Goal: Transaction & Acquisition: Purchase product/service

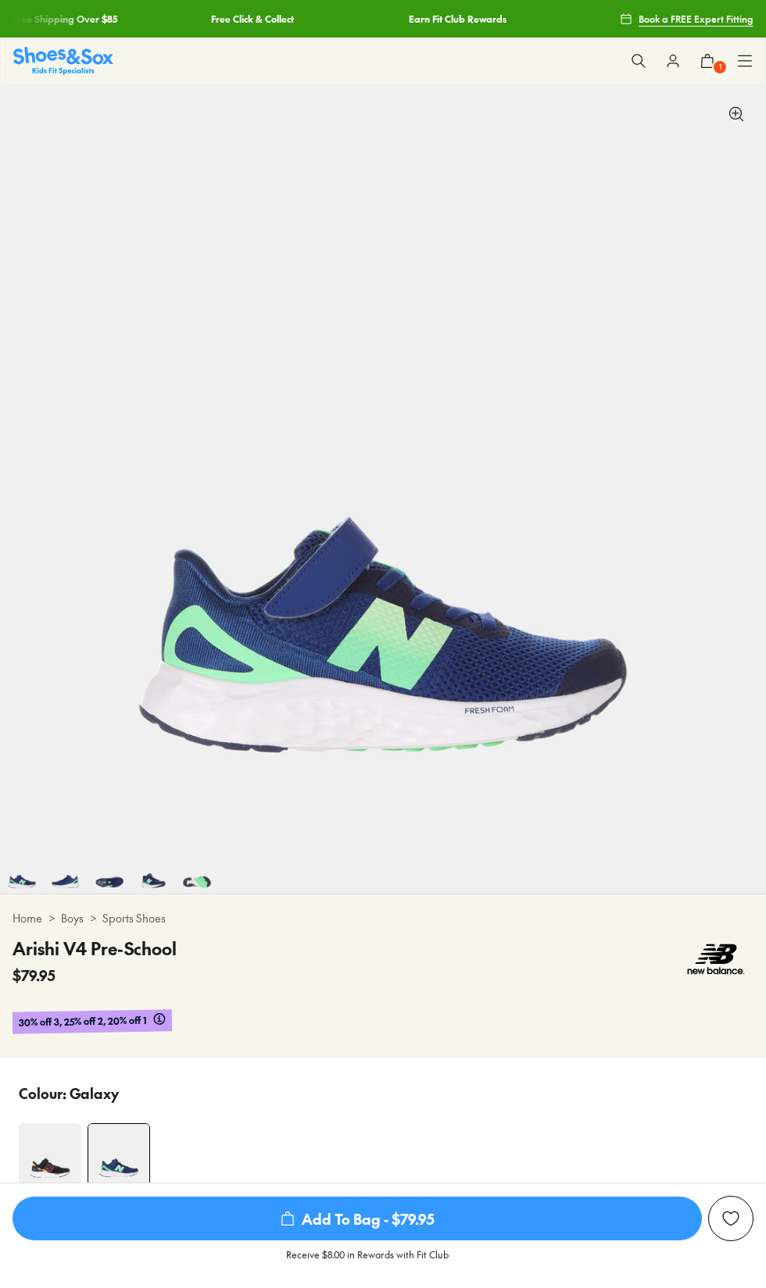
select select "*"
click at [635, 59] on icon at bounding box center [639, 61] width 16 height 16
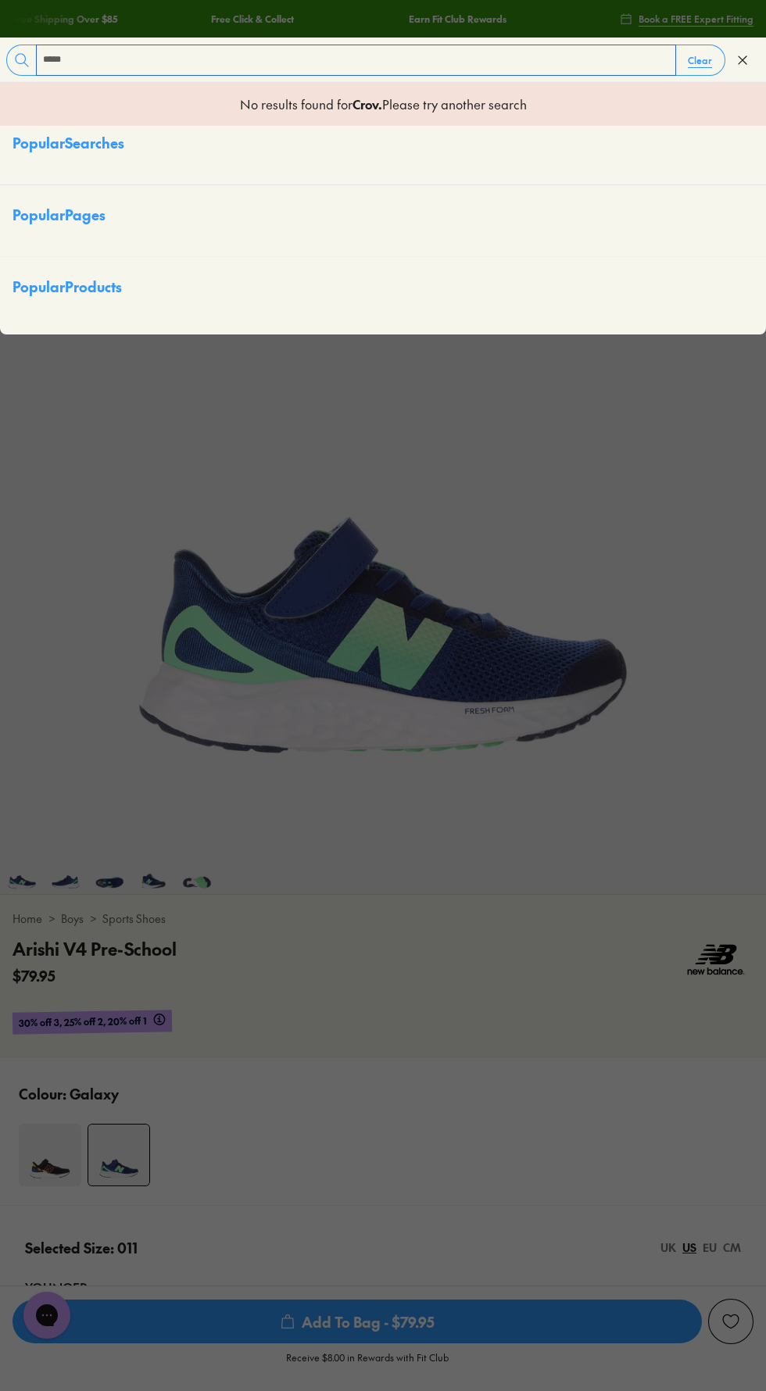
type input "*****"
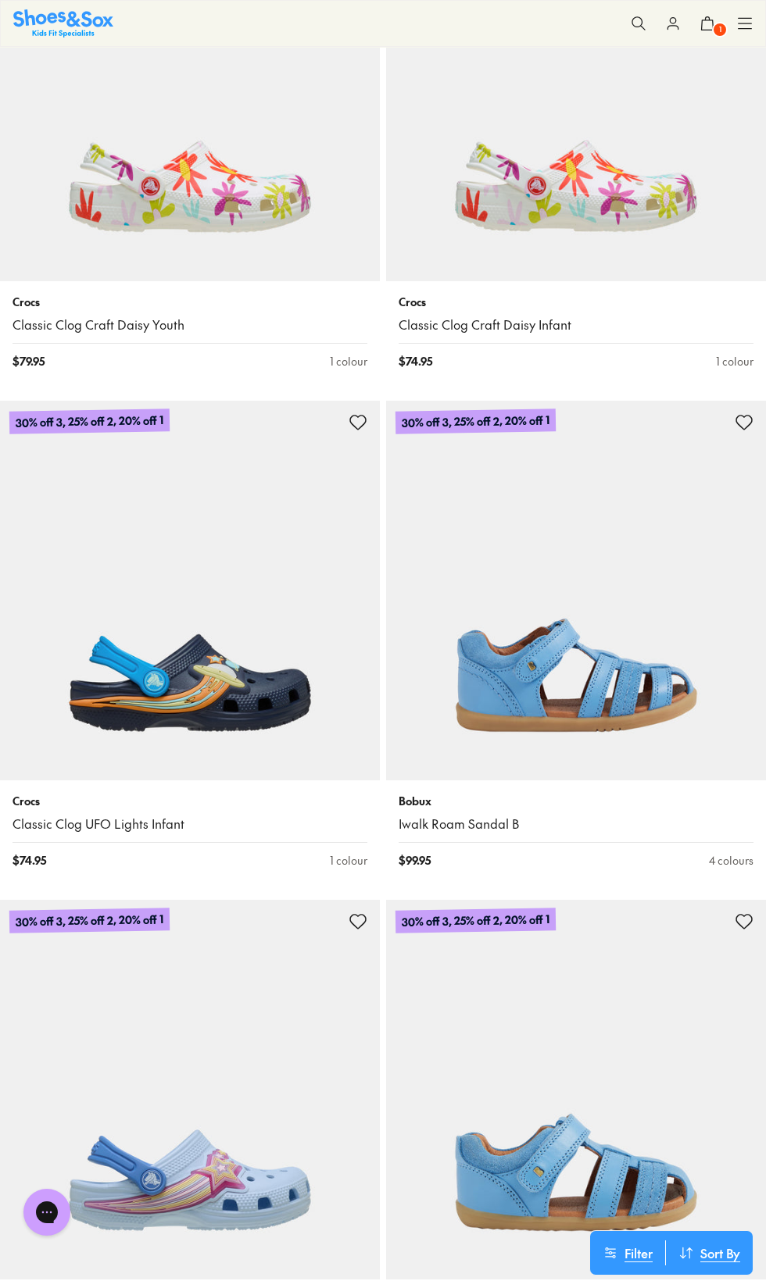
scroll to position [3142, 0]
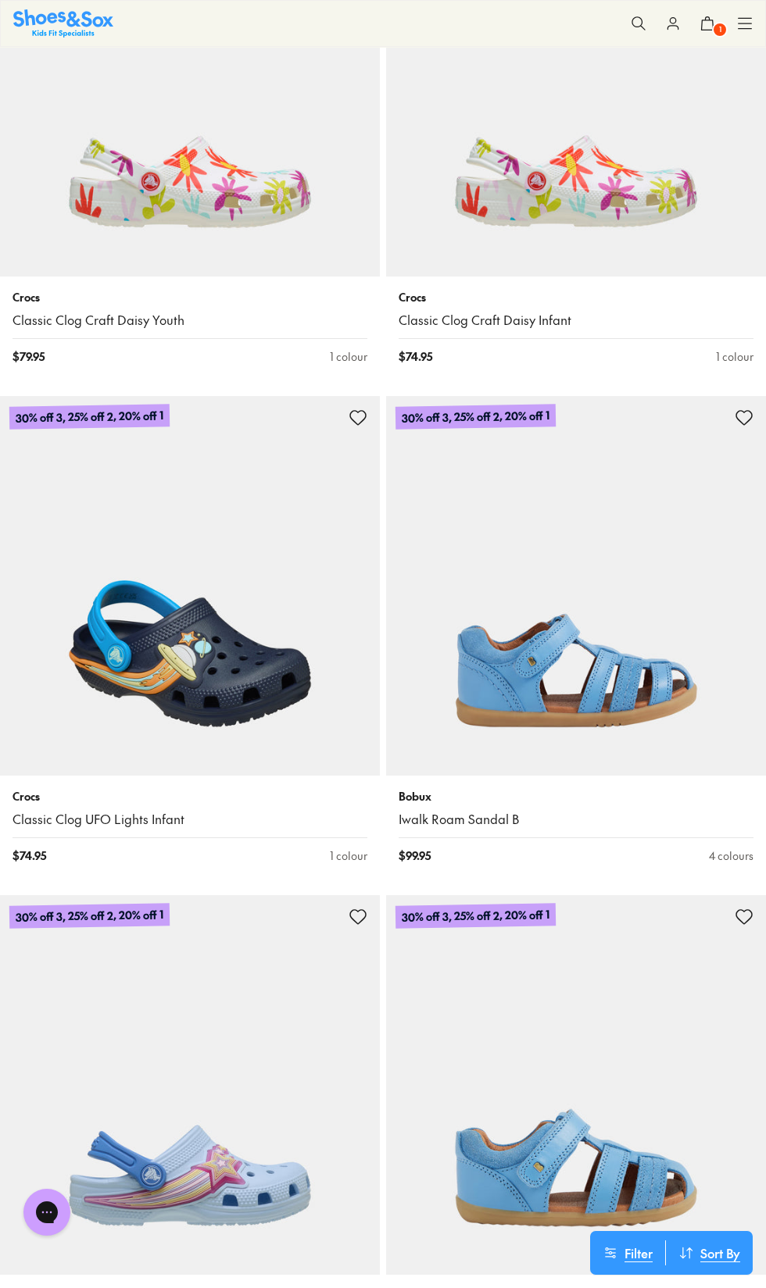
click at [153, 682] on img at bounding box center [190, 586] width 380 height 380
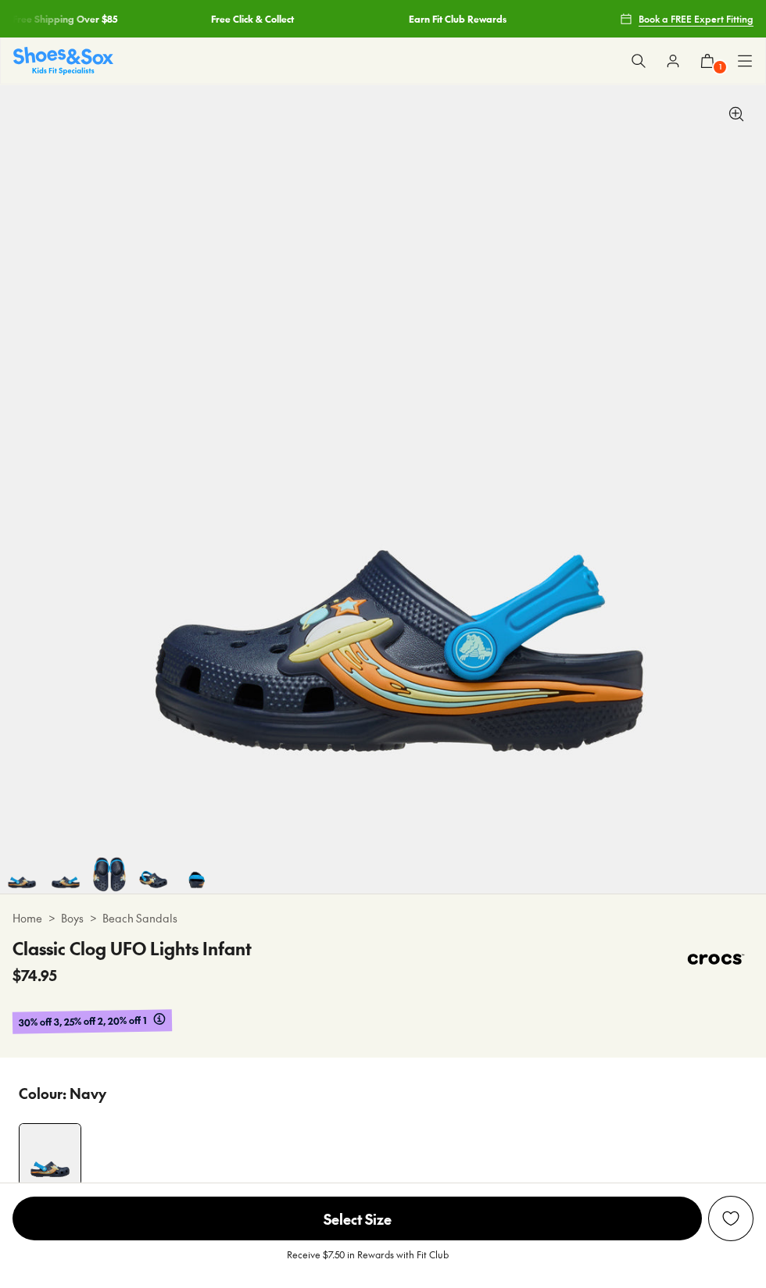
select select "*"
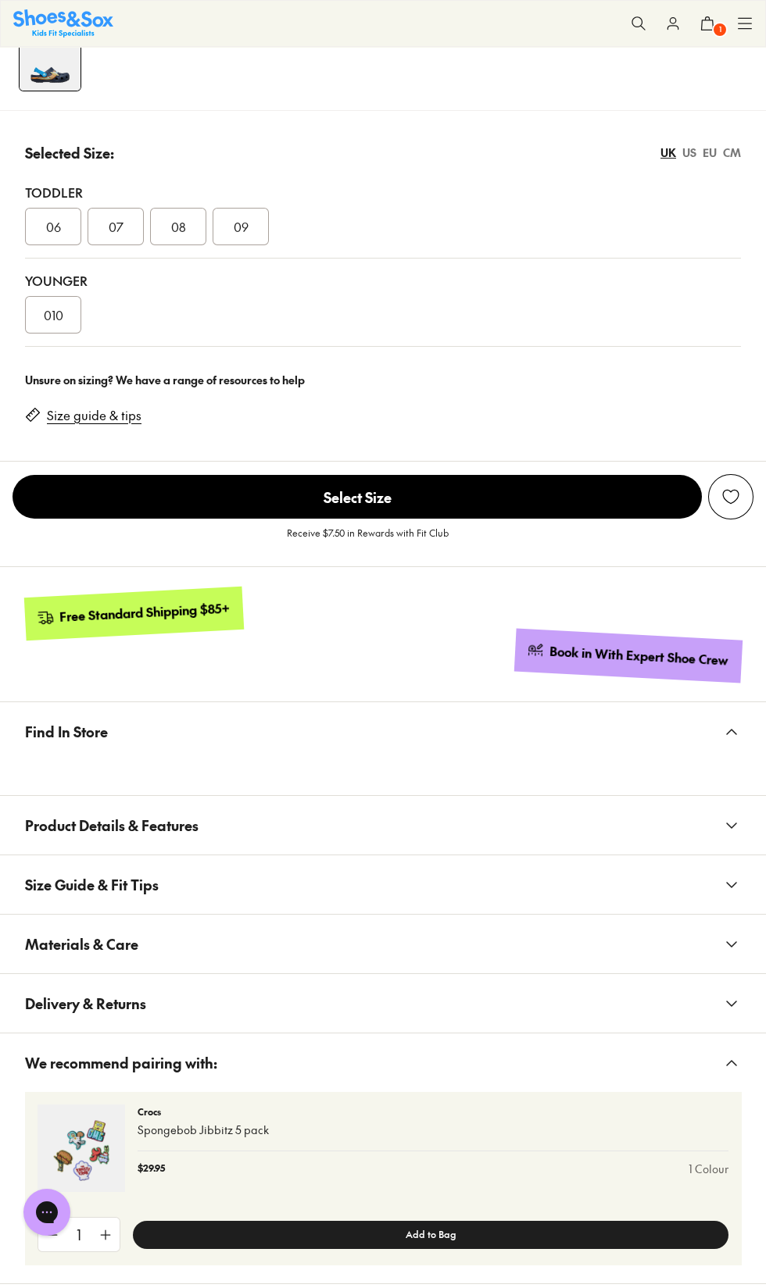
scroll to position [1096, 0]
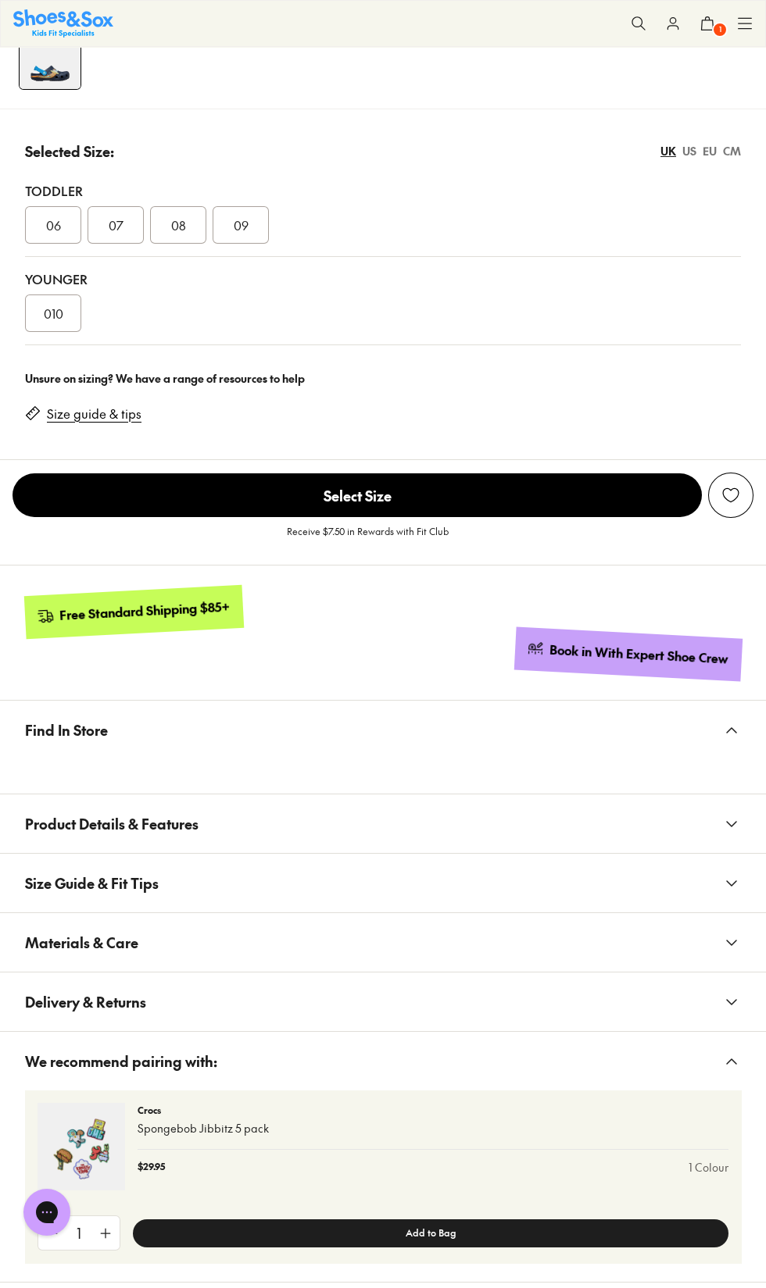
click at [703, 809] on button "Product Details & Features" at bounding box center [383, 824] width 766 height 59
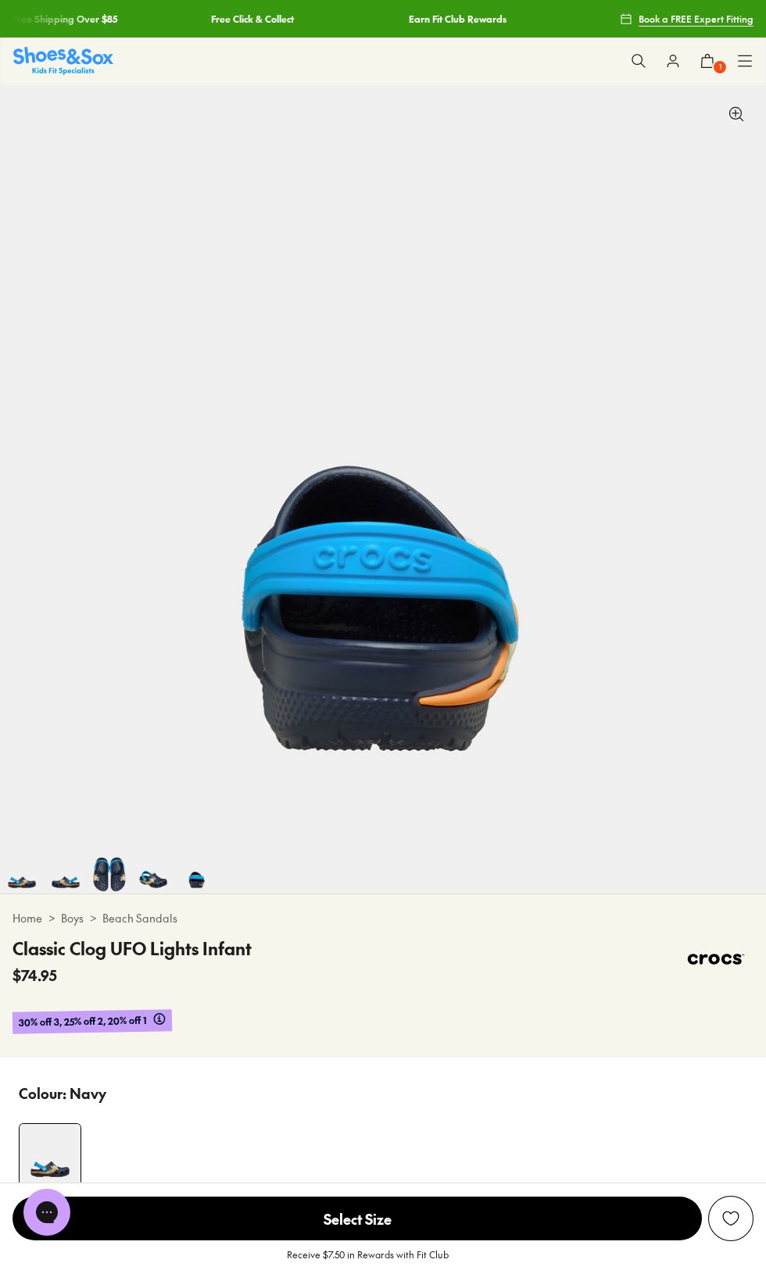
scroll to position [0, 3063]
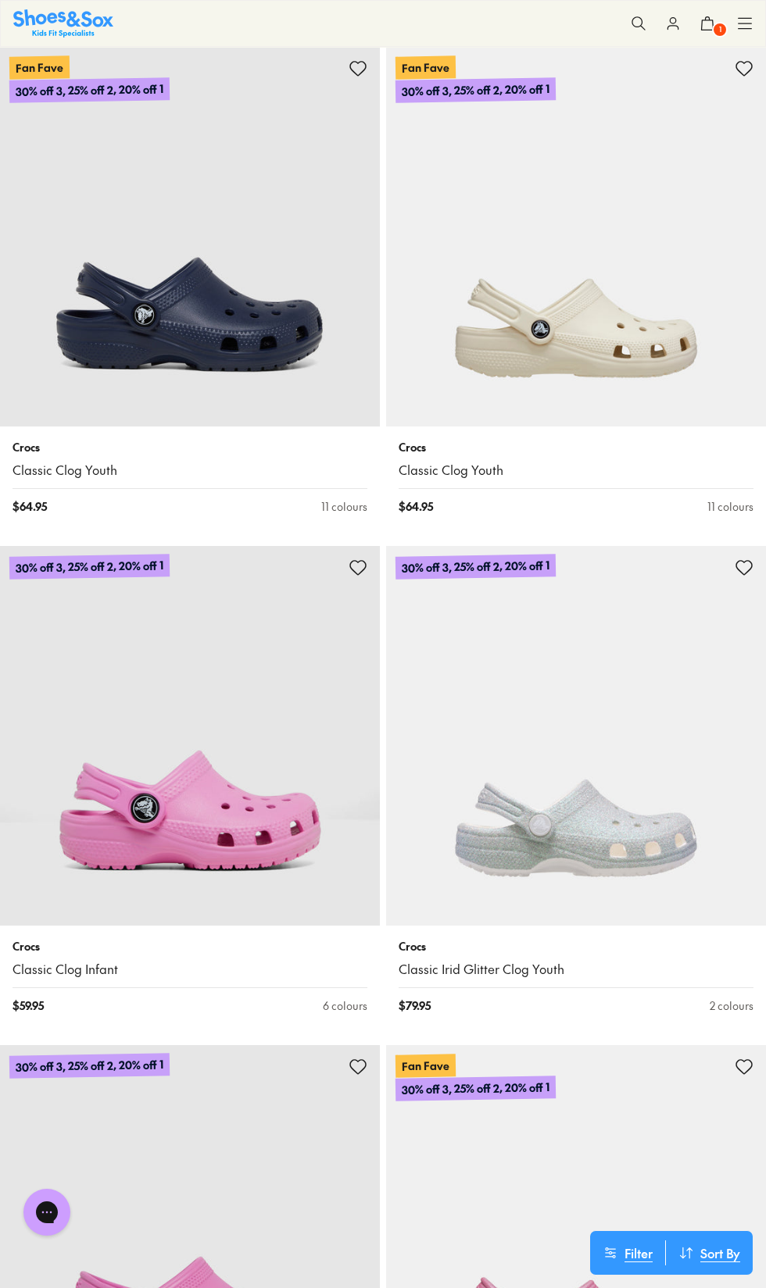
scroll to position [7985, 0]
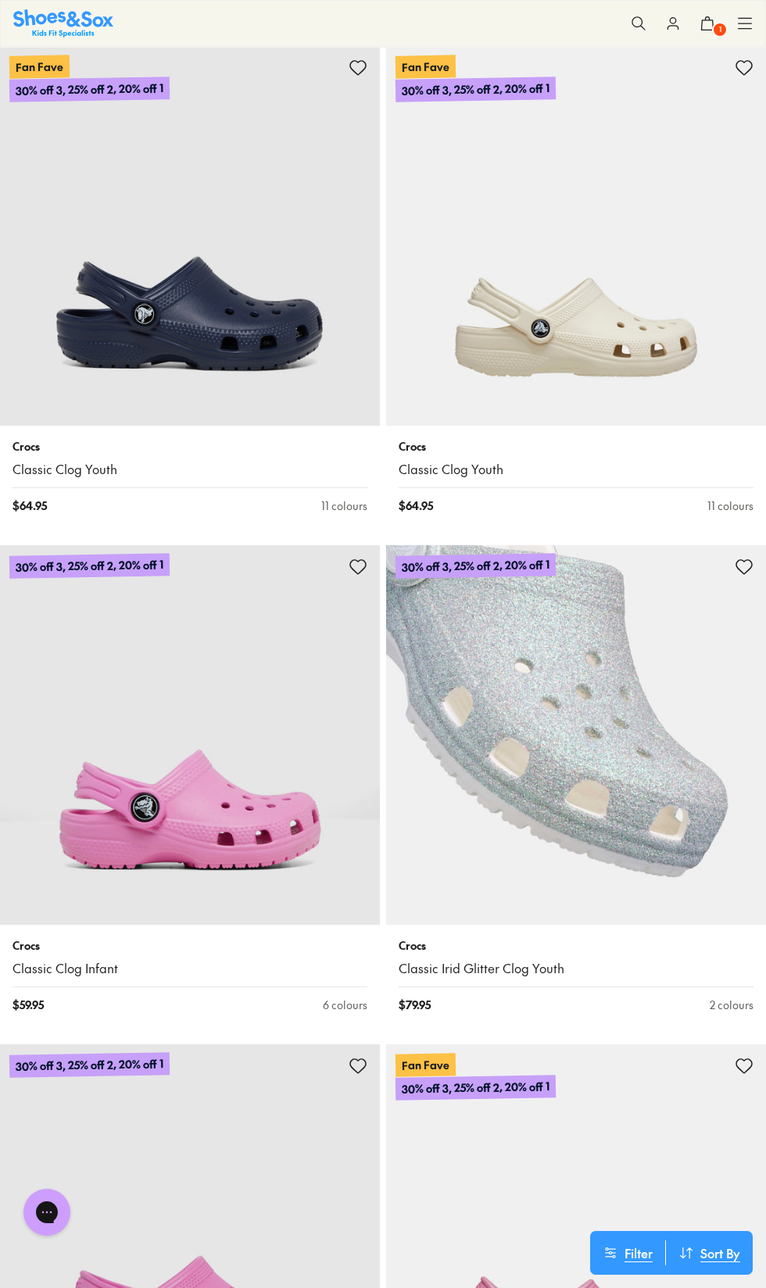
click at [625, 845] on img at bounding box center [576, 735] width 380 height 380
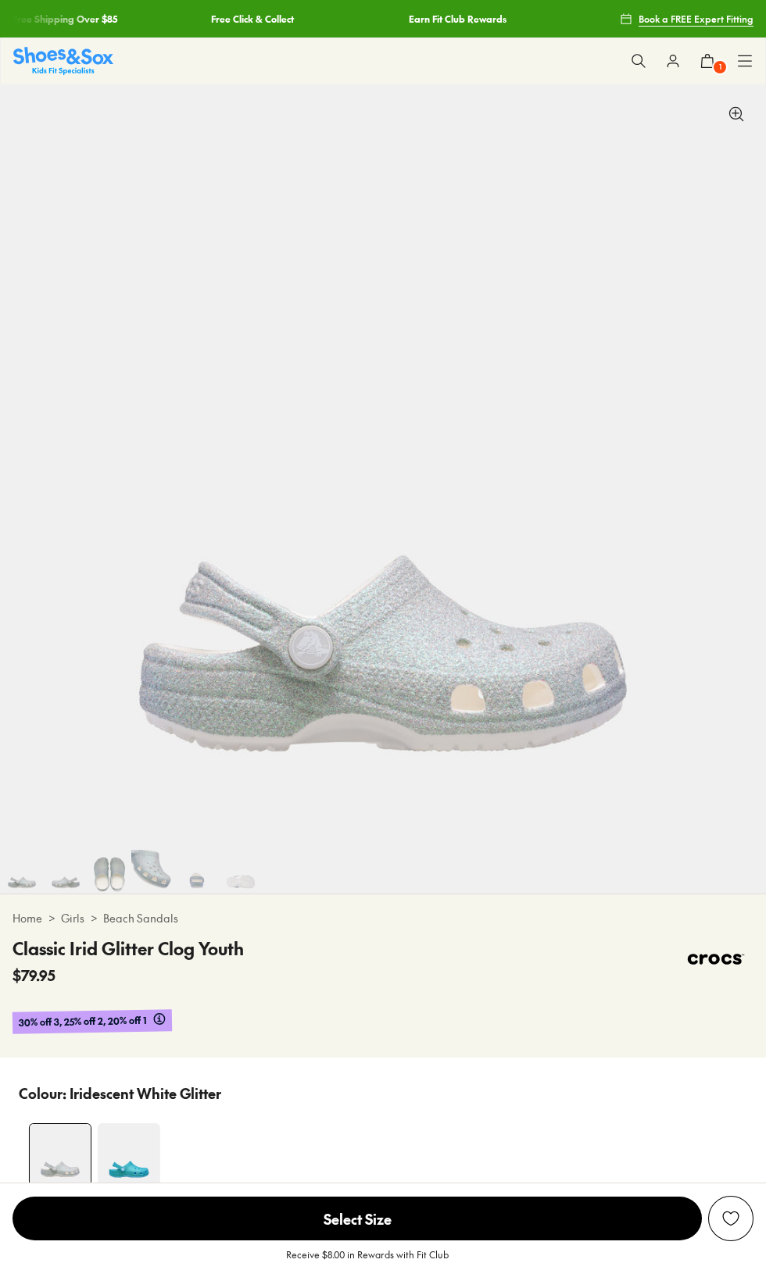
select select "*"
click at [119, 1166] on img at bounding box center [120, 1155] width 63 height 63
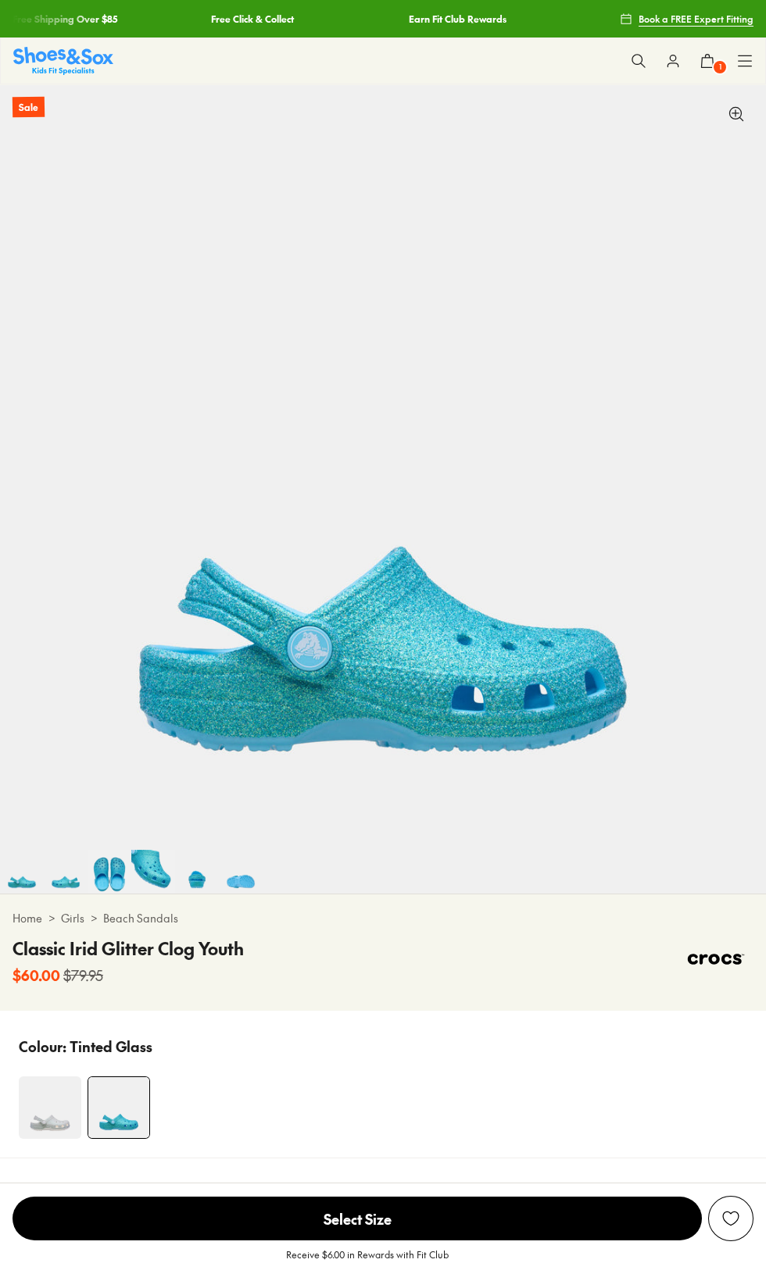
select select "*"
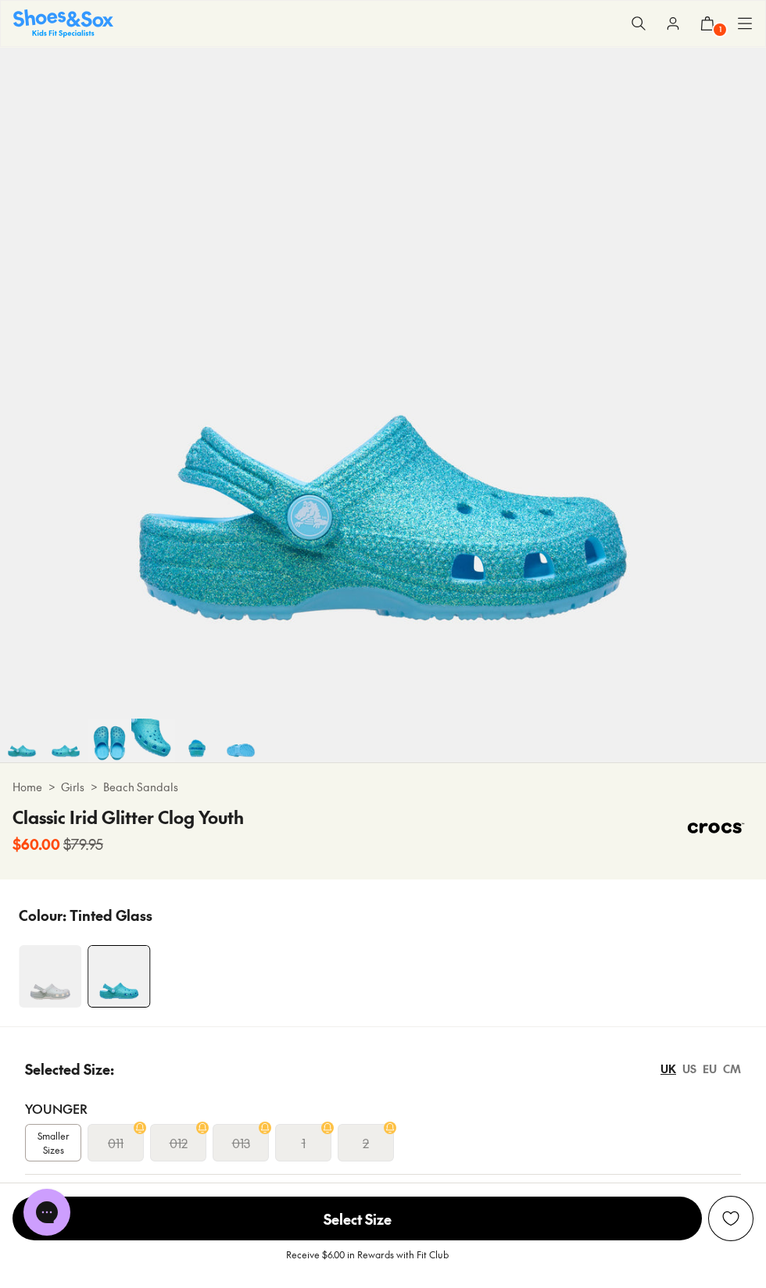
click at [30, 1140] on span "Smaller Sizes" at bounding box center [53, 1143] width 55 height 28
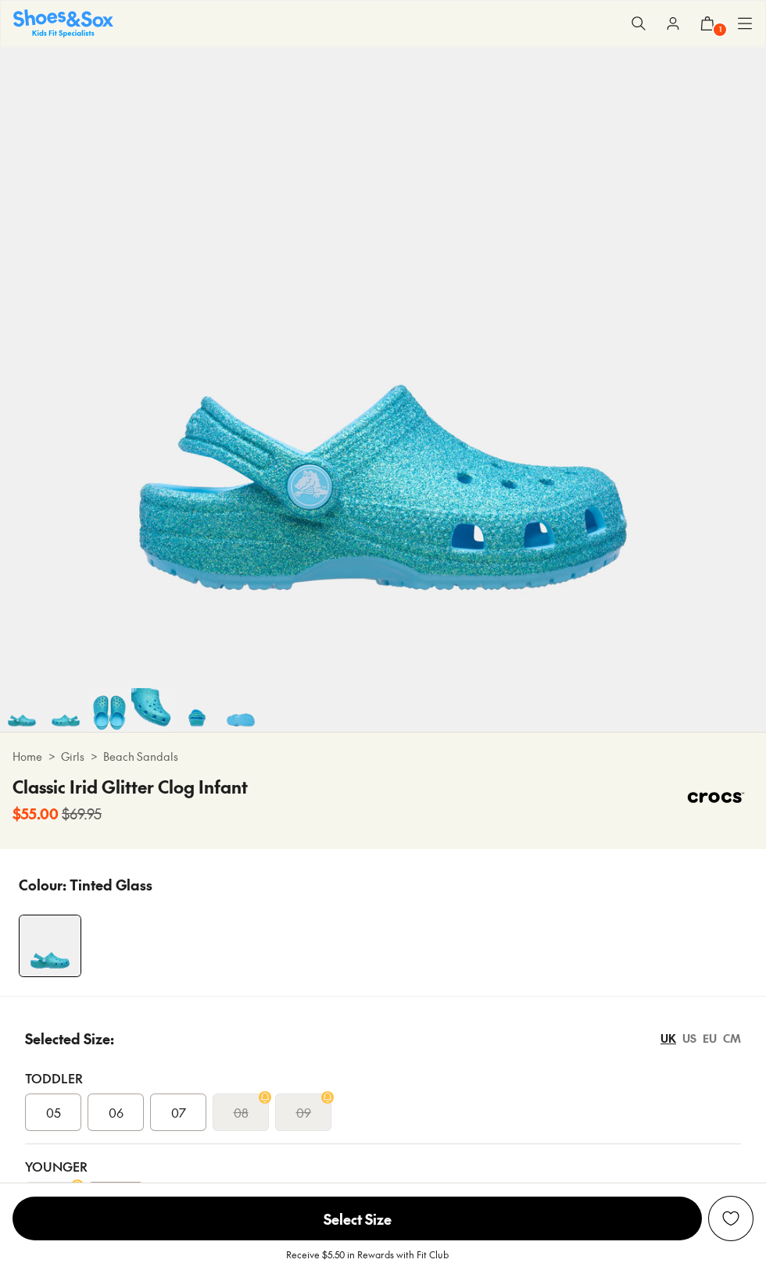
select select "*"
click at [178, 1117] on span "07" at bounding box center [178, 1112] width 15 height 19
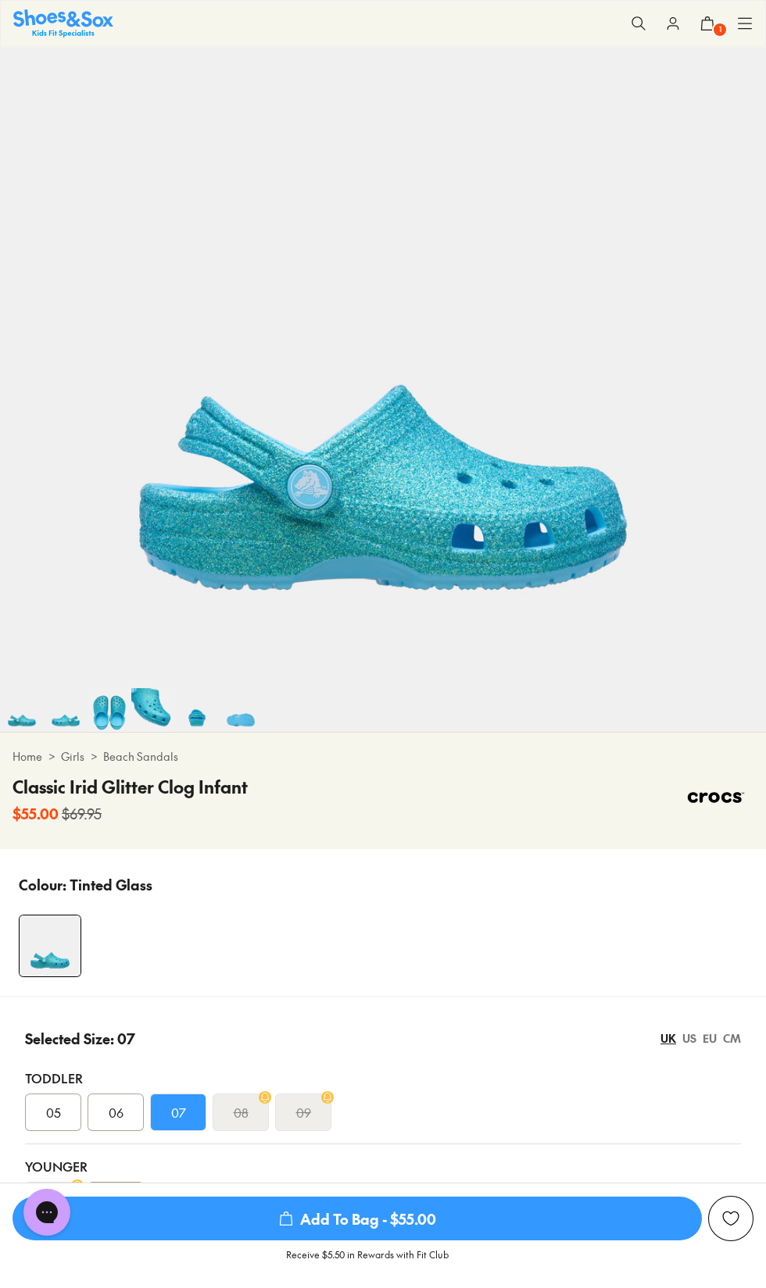
click at [423, 1241] on span "Add To Bag - $55.00" at bounding box center [357, 1219] width 689 height 44
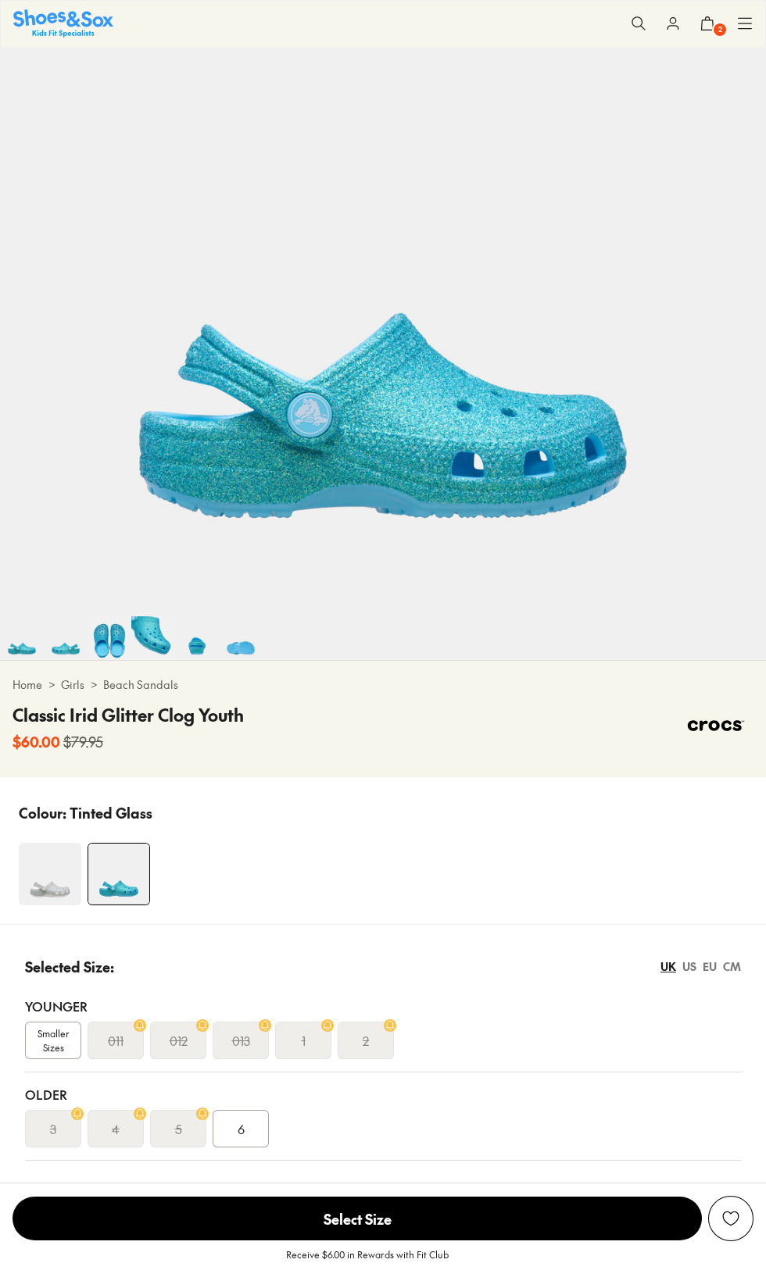
scroll to position [234, 0]
select select "*"
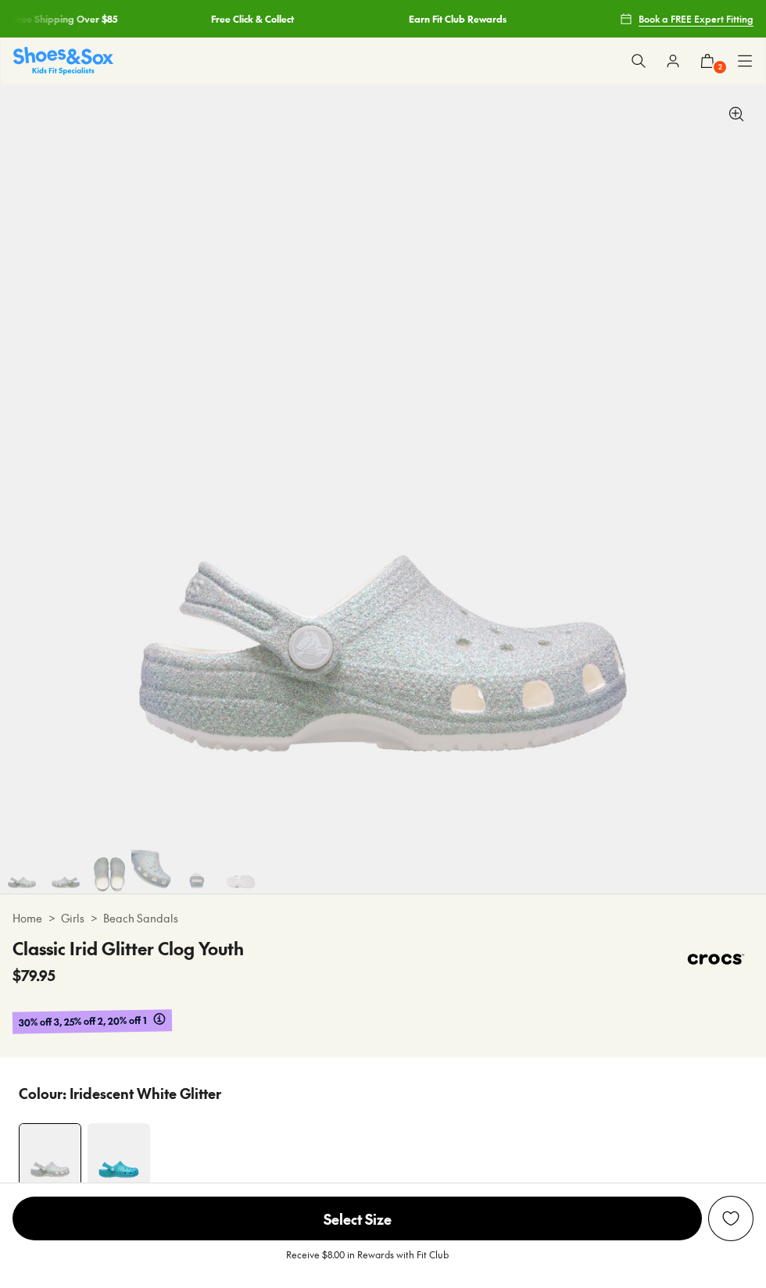
select select "*"
